Goal: Information Seeking & Learning: Check status

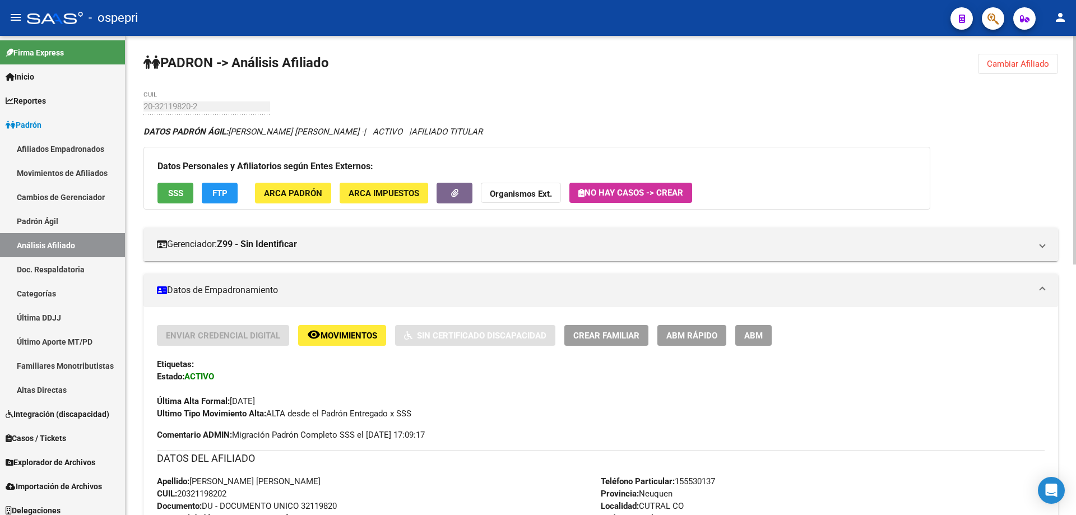
click at [1034, 62] on span "Cambiar Afiliado" at bounding box center [1018, 64] width 62 height 10
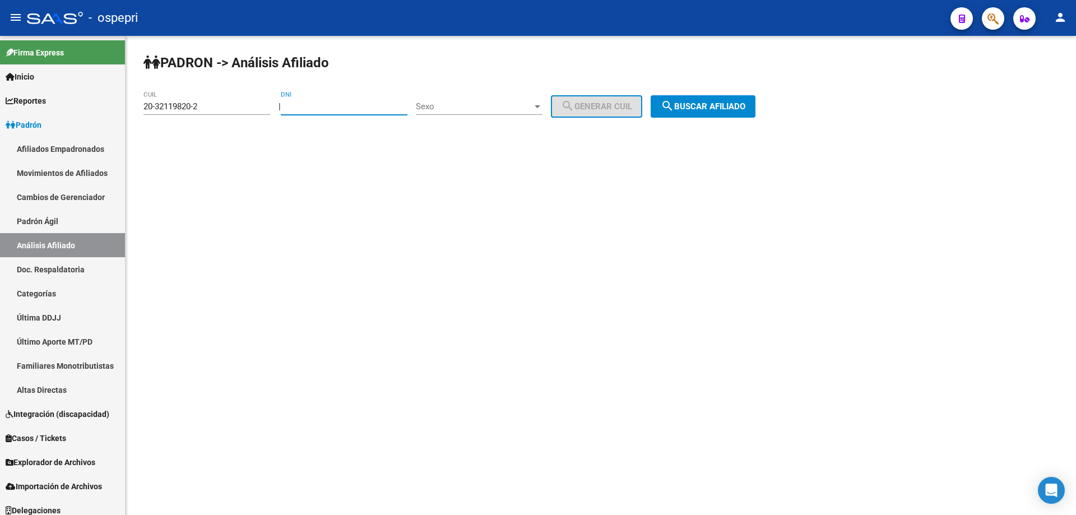
paste input "36514248"
type input "36514248"
click at [454, 101] on span "Sexo" at bounding box center [474, 106] width 117 height 10
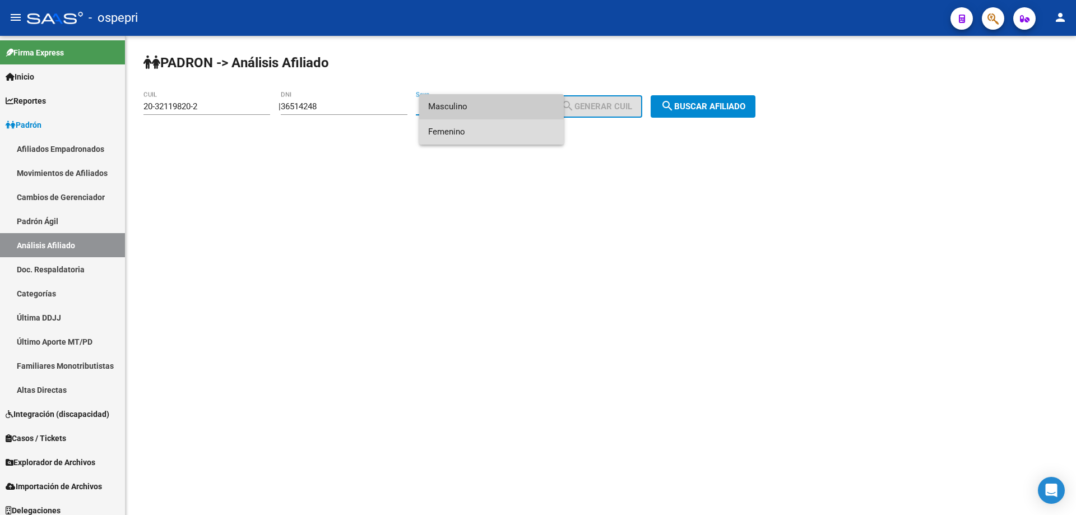
drag, startPoint x: 459, startPoint y: 133, endPoint x: 548, endPoint y: 124, distance: 89.0
click at [461, 133] on span "Femenino" at bounding box center [491, 131] width 127 height 25
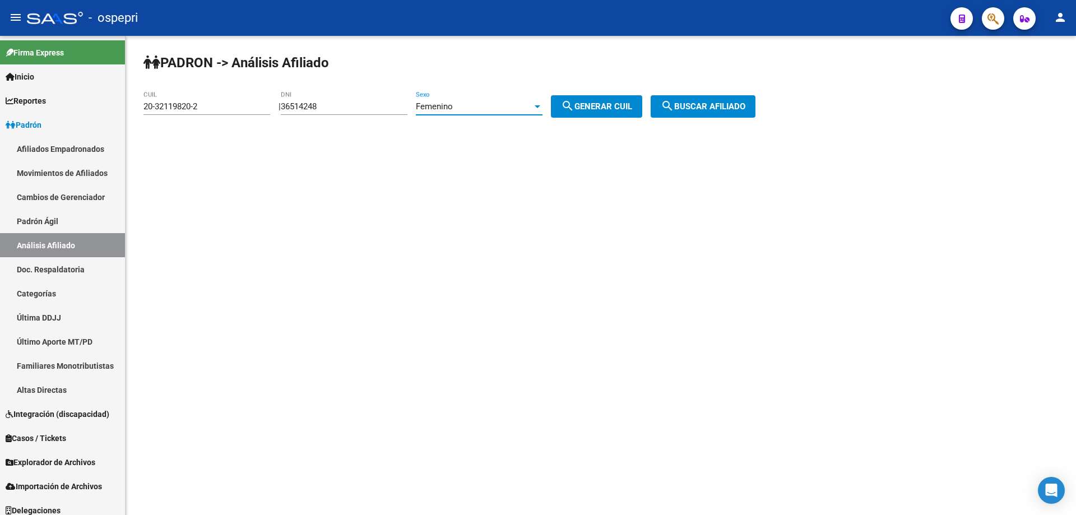
drag, startPoint x: 604, startPoint y: 104, endPoint x: 647, endPoint y: 106, distance: 43.2
click at [605, 104] on span "search Generar CUIL" at bounding box center [596, 106] width 71 height 10
type input "27-36514248-9"
click at [732, 104] on span "search Buscar afiliado" at bounding box center [703, 106] width 85 height 10
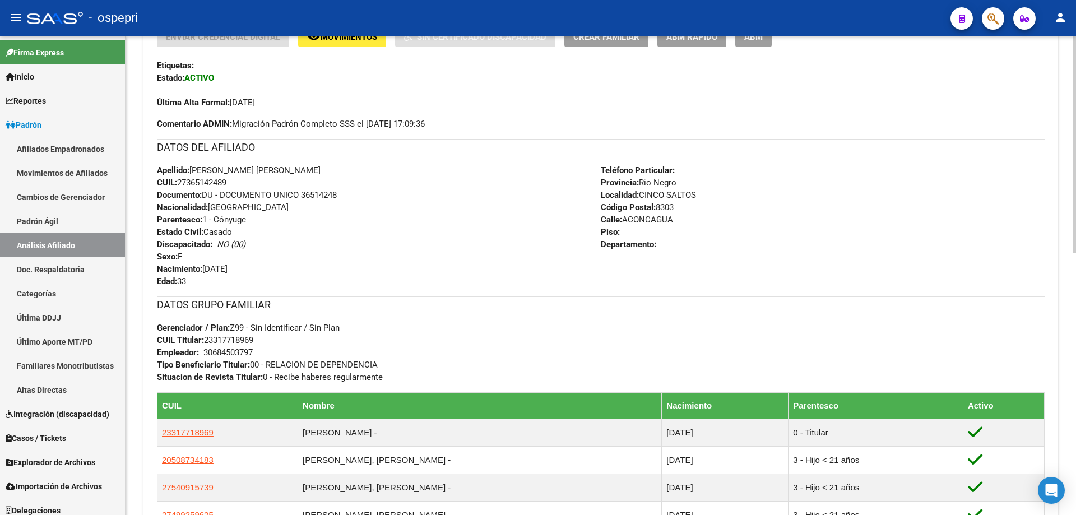
scroll to position [579, 0]
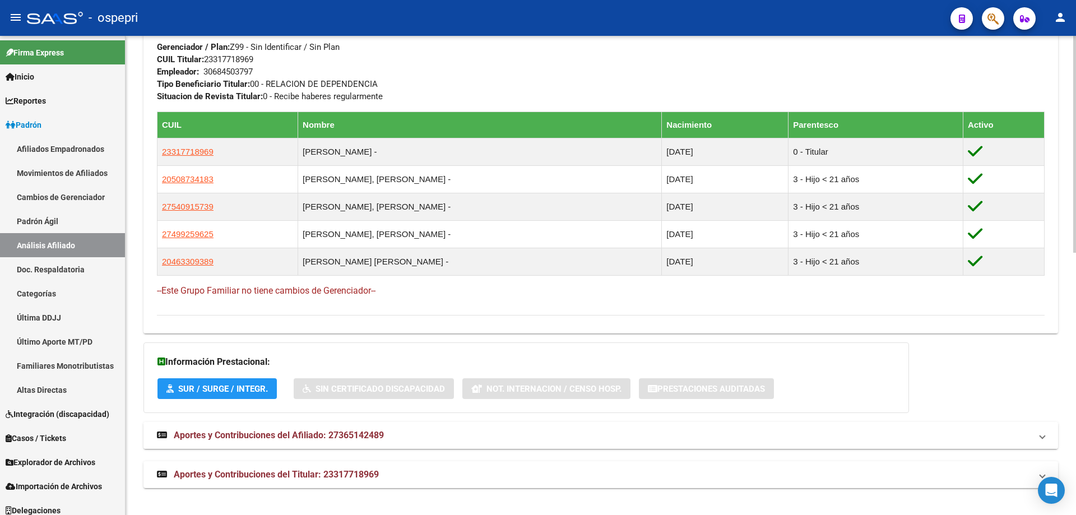
click at [272, 425] on mat-expansion-panel-header "Aportes y Contribuciones del Afiliado: 27365142489" at bounding box center [600, 435] width 914 height 27
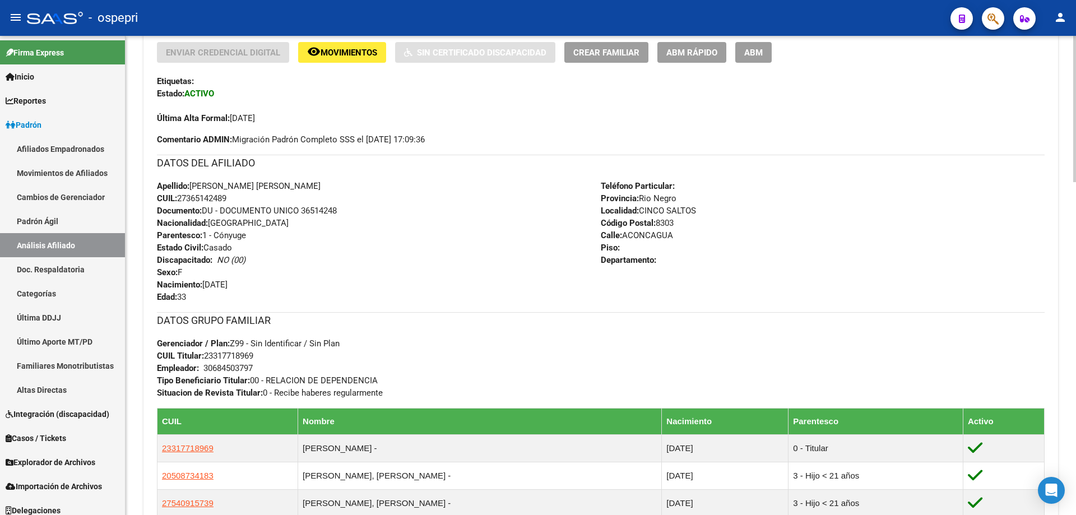
scroll to position [193, 0]
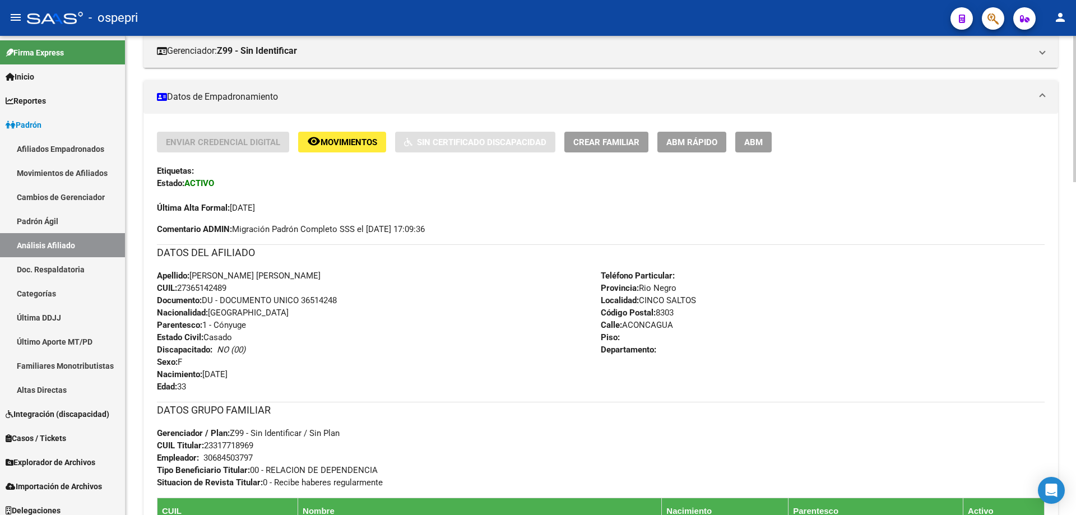
click at [215, 287] on span "CUIL: 27365142489" at bounding box center [191, 288] width 69 height 10
copy span "27365142489"
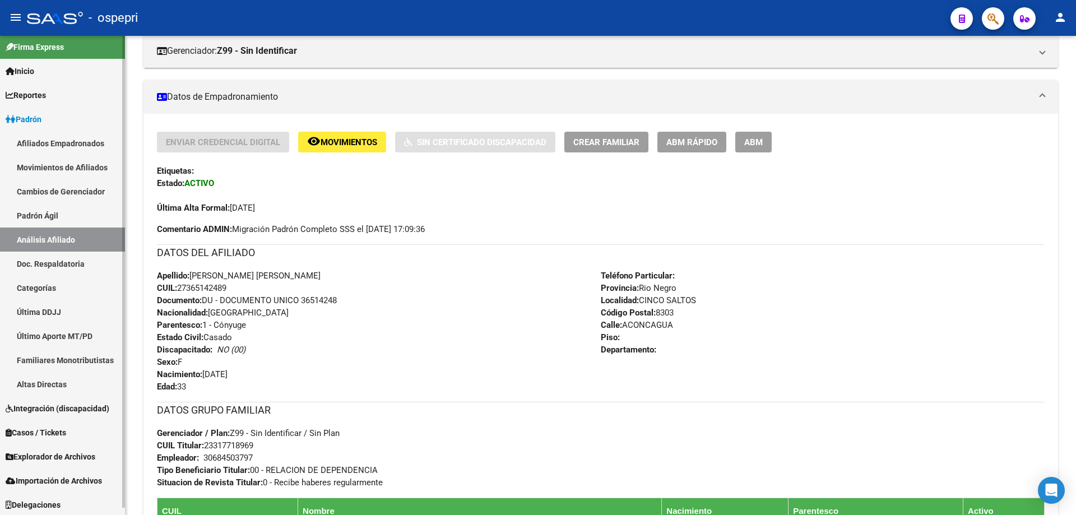
scroll to position [7, 0]
click at [72, 334] on link "Último Aporte MT/PD" at bounding box center [62, 334] width 125 height 24
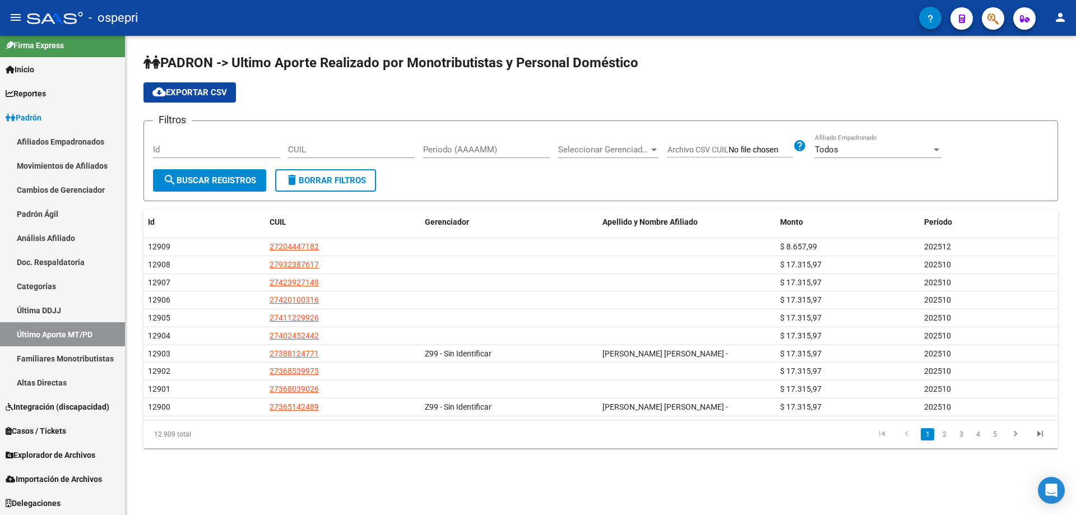
click at [334, 154] on input "CUIL" at bounding box center [351, 150] width 127 height 10
paste input "27-36514248-9"
type input "27-36514248-9"
click at [223, 179] on span "search Buscar Registros" at bounding box center [209, 180] width 93 height 10
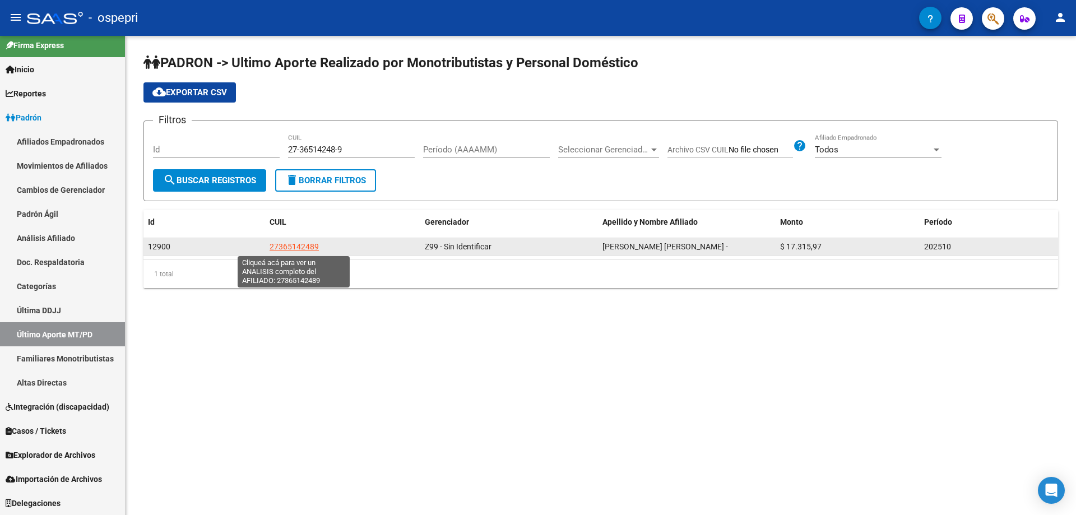
click at [282, 247] on span "27365142489" at bounding box center [293, 246] width 49 height 9
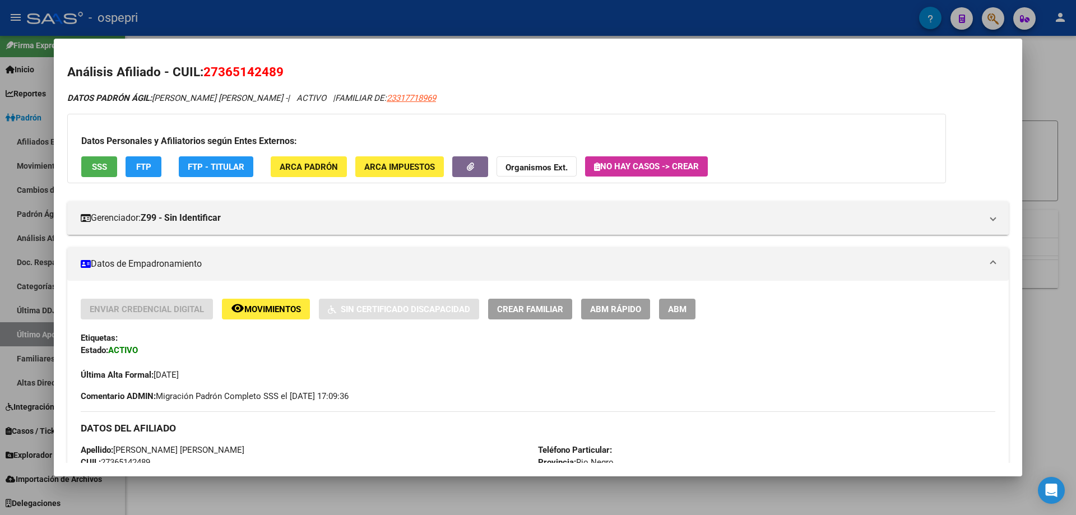
click at [1031, 145] on div at bounding box center [538, 257] width 1076 height 515
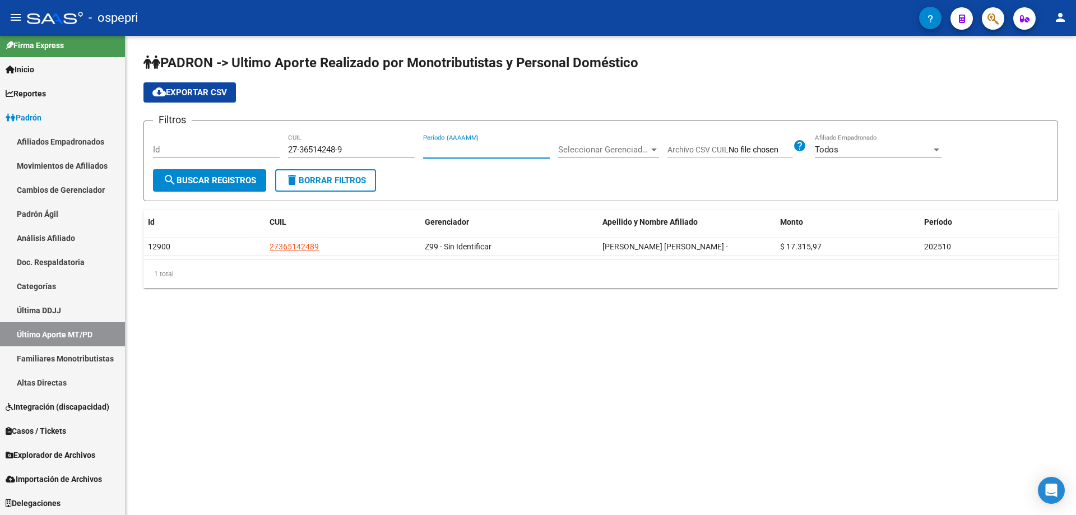
drag, startPoint x: 470, startPoint y: 148, endPoint x: 503, endPoint y: 156, distance: 33.8
click at [471, 151] on input "Período (AAAAMM)" at bounding box center [486, 150] width 127 height 10
type input "202506"
click at [222, 178] on span "search Buscar Registros" at bounding box center [209, 180] width 93 height 10
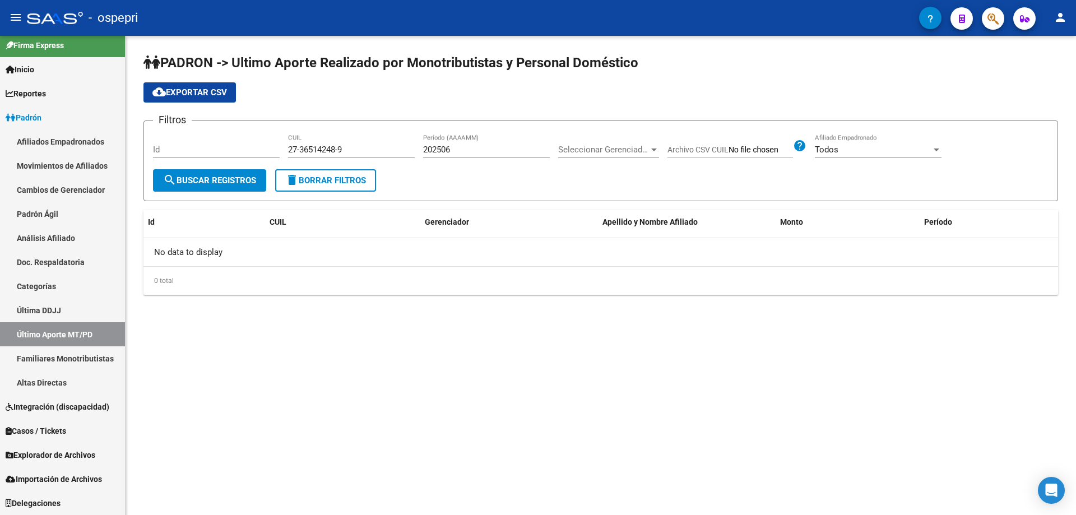
click at [467, 150] on input "202506" at bounding box center [486, 150] width 127 height 10
click at [230, 178] on span "search Buscar Registros" at bounding box center [209, 180] width 93 height 10
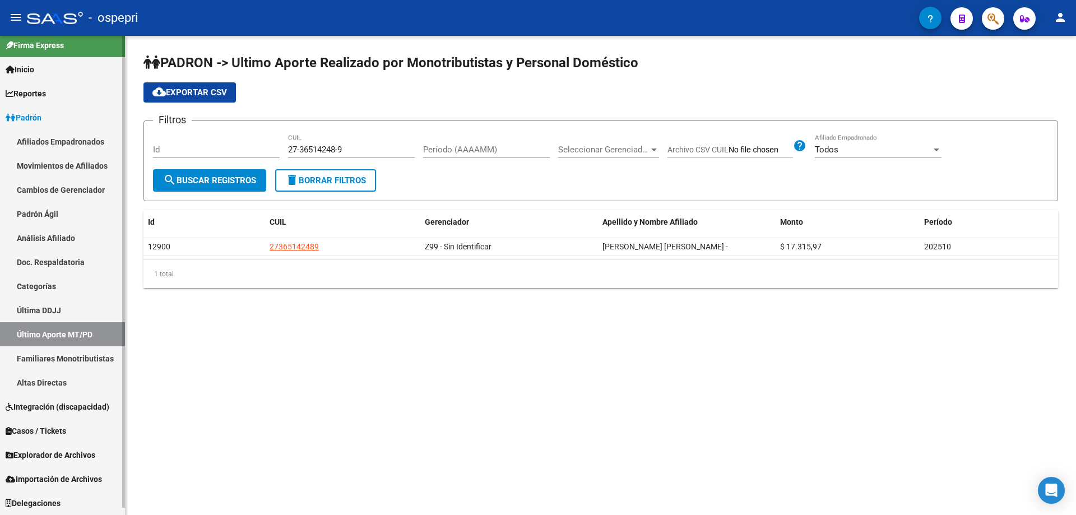
click at [48, 233] on link "Análisis Afiliado" at bounding box center [62, 238] width 125 height 24
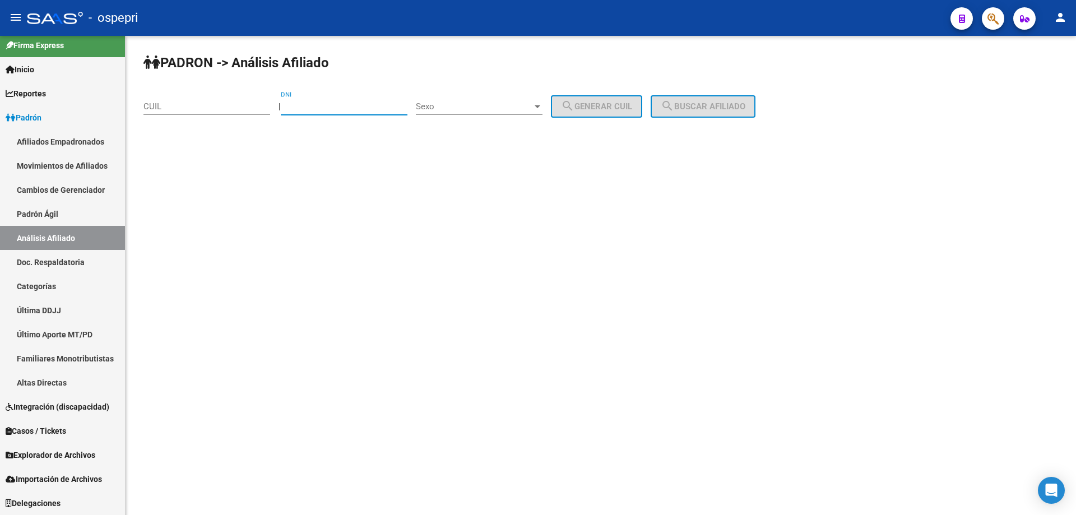
click at [310, 105] on input "DNI" at bounding box center [344, 106] width 127 height 10
paste input "36514248"
type input "36514248"
click at [468, 105] on span "Sexo" at bounding box center [474, 106] width 117 height 10
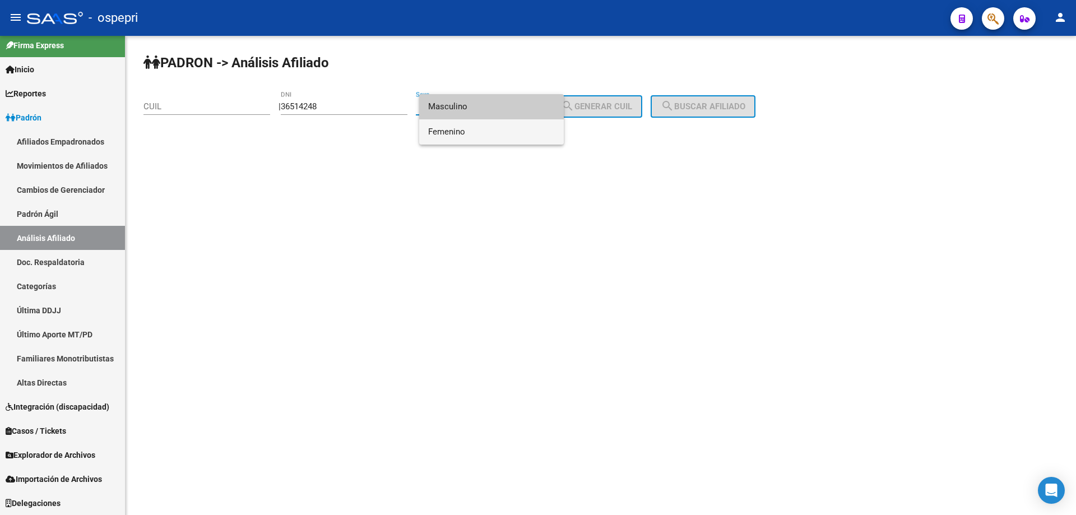
click at [464, 133] on span "Femenino" at bounding box center [491, 131] width 127 height 25
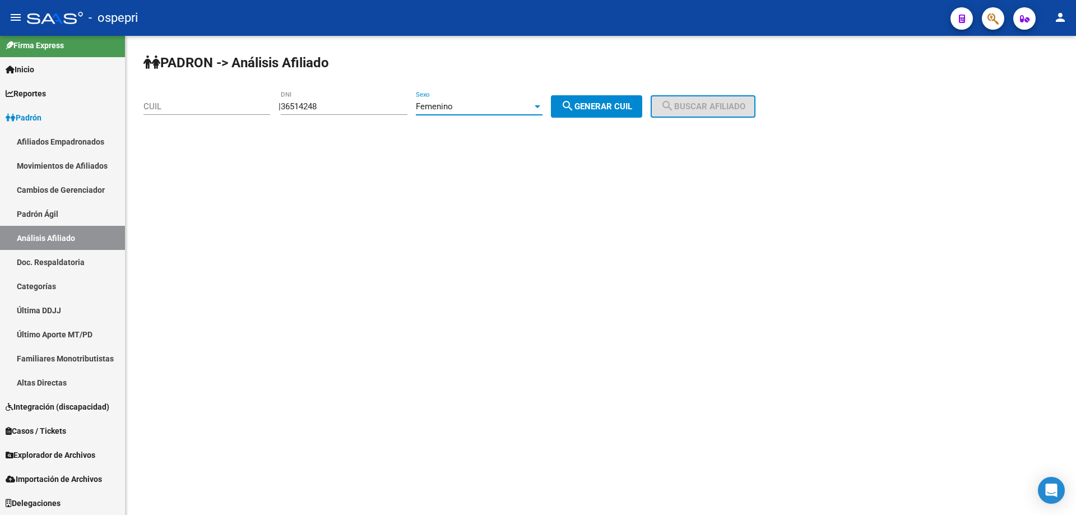
click at [574, 101] on mat-icon "search" at bounding box center [567, 105] width 13 height 13
type input "27-36514248-9"
click at [720, 114] on button "search Buscar afiliado" at bounding box center [702, 106] width 105 height 22
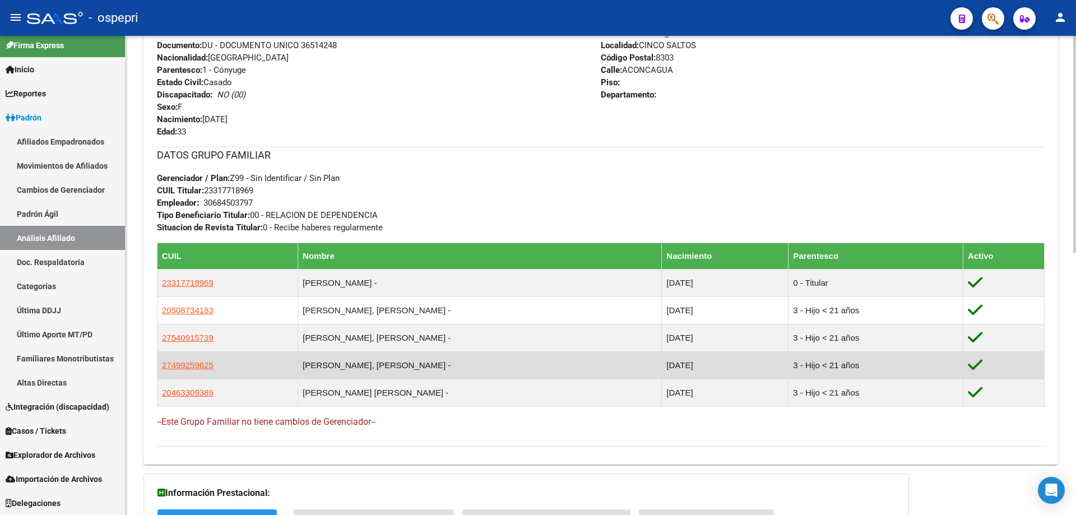
scroll to position [579, 0]
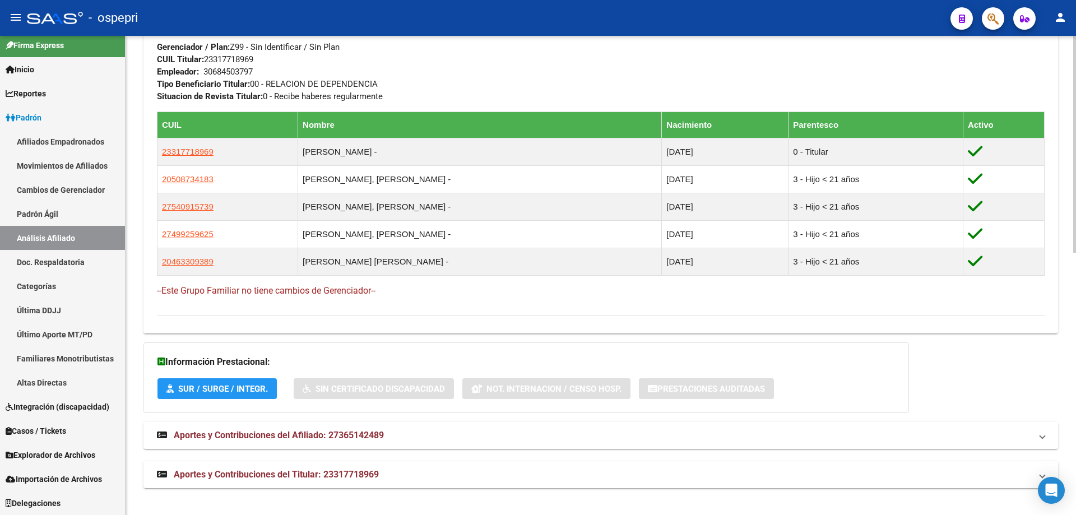
click at [291, 433] on span "Aportes y Contribuciones del Afiliado: 27365142489" at bounding box center [279, 435] width 210 height 11
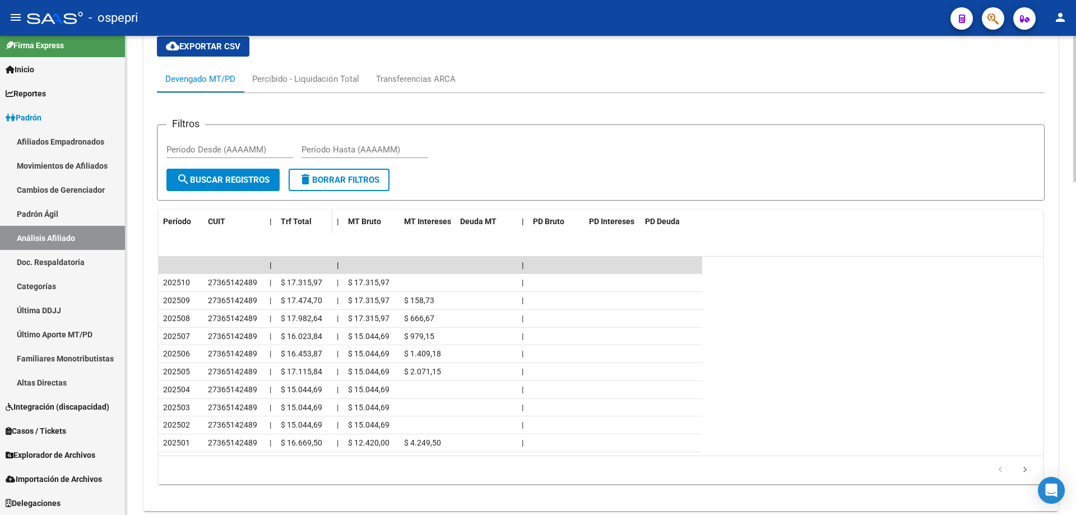
scroll to position [0, 0]
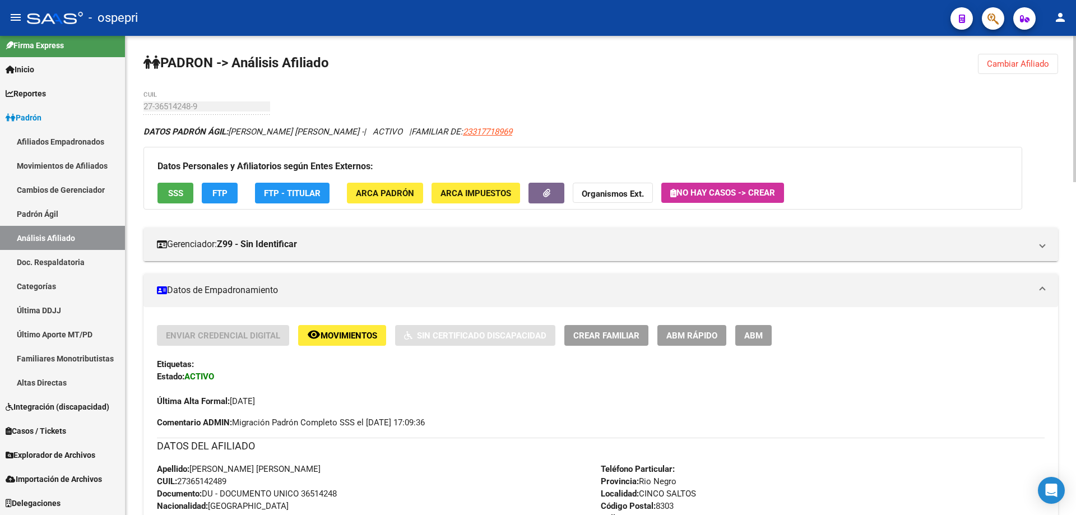
click at [1015, 65] on span "Cambiar Afiliado" at bounding box center [1018, 64] width 62 height 10
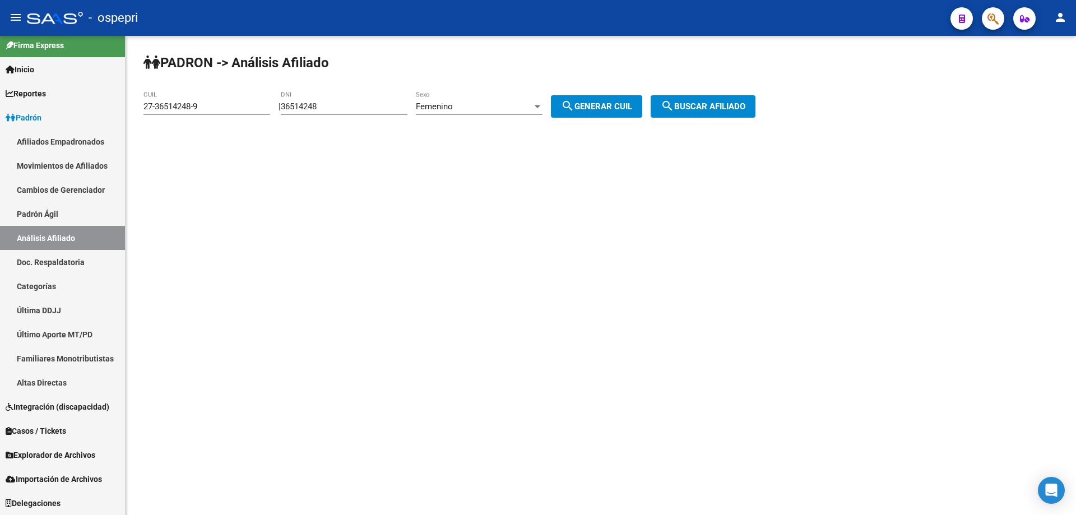
click at [320, 110] on input "36514248" at bounding box center [344, 106] width 127 height 10
paste input "43372814"
type input "43372814"
click at [486, 108] on div "Femenino" at bounding box center [474, 106] width 117 height 10
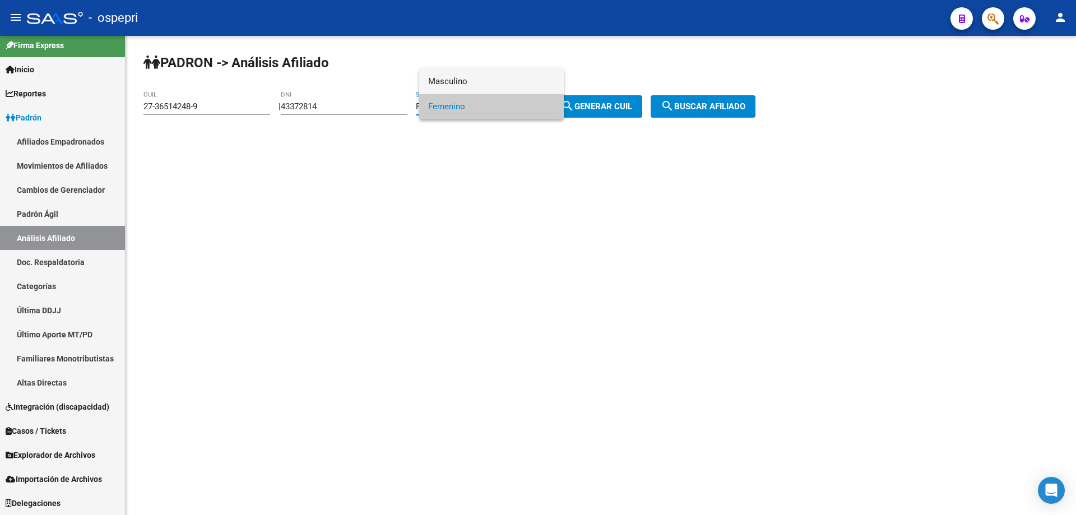
click at [487, 78] on span "Masculino" at bounding box center [491, 81] width 127 height 25
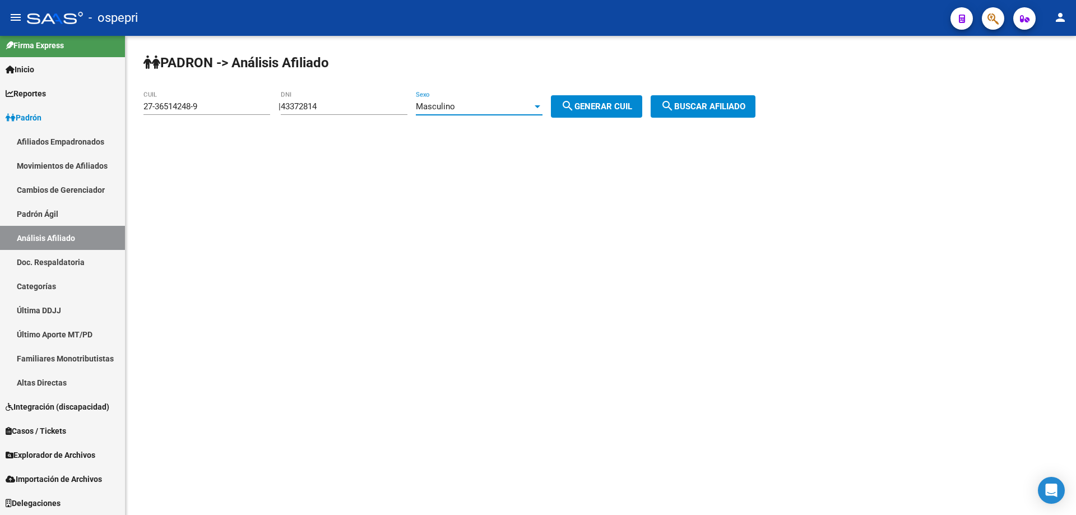
click at [594, 107] on span "search Generar CUIL" at bounding box center [596, 106] width 71 height 10
type input "23-43372814-9"
click at [732, 104] on span "search Buscar afiliado" at bounding box center [703, 106] width 85 height 10
